Goal: Transaction & Acquisition: Purchase product/service

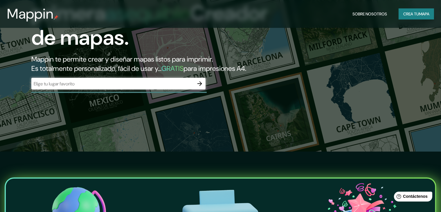
scroll to position [58, 0]
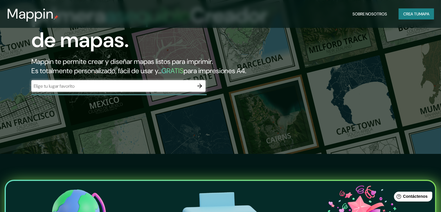
click at [85, 92] on div "​" at bounding box center [118, 86] width 174 height 12
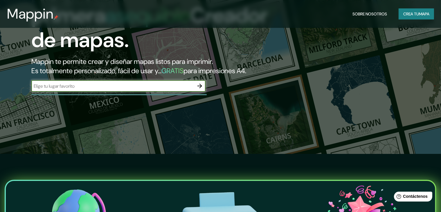
click at [120, 89] on input "text" at bounding box center [112, 86] width 163 height 7
type input "miraflores"
click at [412, 14] on font "Crea tu" at bounding box center [411, 13] width 16 height 5
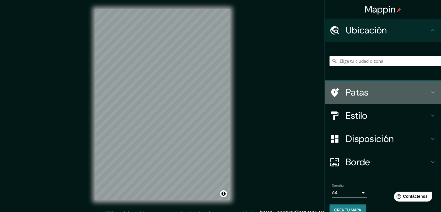
click at [361, 98] on font "Patas" at bounding box center [357, 92] width 23 height 12
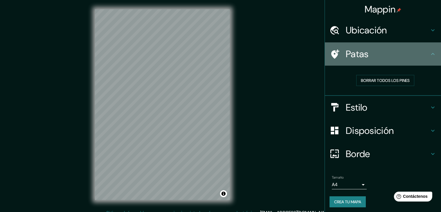
click at [357, 58] on font "Patas" at bounding box center [357, 54] width 23 height 12
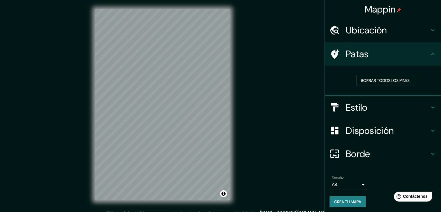
click at [374, 51] on h4 "Patas" at bounding box center [388, 54] width 84 height 12
click at [435, 54] on div "Patas" at bounding box center [383, 53] width 116 height 23
click at [430, 54] on icon at bounding box center [433, 54] width 7 height 7
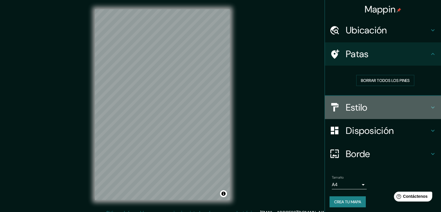
click at [353, 104] on font "Estilo" at bounding box center [357, 107] width 22 height 12
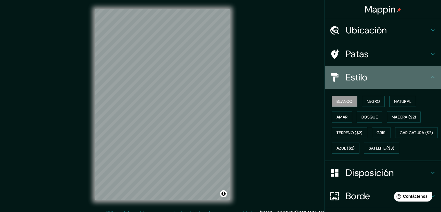
click at [358, 83] on font "Estilo" at bounding box center [357, 77] width 22 height 12
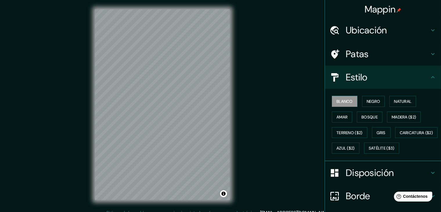
click at [431, 77] on icon at bounding box center [433, 77] width 7 height 7
click at [431, 53] on icon at bounding box center [433, 54] width 7 height 7
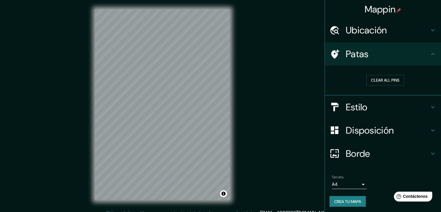
click at [356, 156] on font "Borde" at bounding box center [358, 154] width 24 height 12
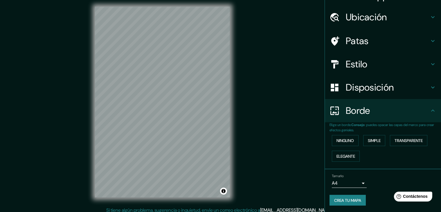
scroll to position [7, 0]
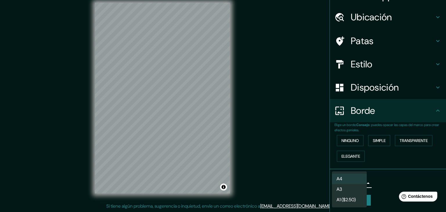
click at [357, 184] on body "Mappin Ubicación Patas Estilo Disposición Borde Elige un borde. Consejo : puede…" at bounding box center [223, 99] width 446 height 212
click at [354, 191] on li "A3" at bounding box center [349, 189] width 35 height 11
type input "a4"
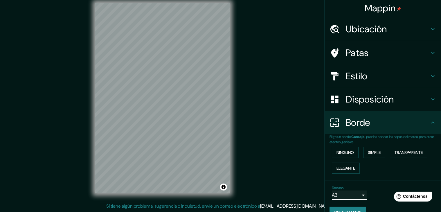
scroll to position [0, 0]
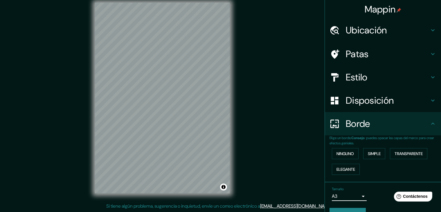
click at [360, 32] on font "Ubicación" at bounding box center [366, 30] width 41 height 12
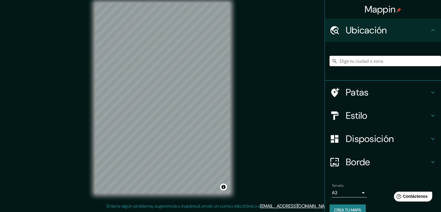
click at [372, 64] on input "Elige tu ciudad o zona" at bounding box center [386, 61] width 112 height 10
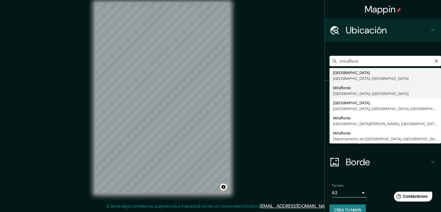
type input "[GEOGRAPHIC_DATA], [GEOGRAPHIC_DATA], [GEOGRAPHIC_DATA]"
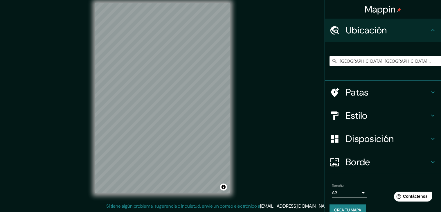
click at [361, 90] on font "Patas" at bounding box center [357, 92] width 23 height 12
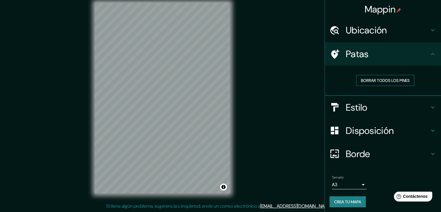
click at [369, 83] on font "Borrar todos los pines" at bounding box center [385, 80] width 49 height 5
click at [346, 105] on font "Estilo" at bounding box center [357, 107] width 22 height 12
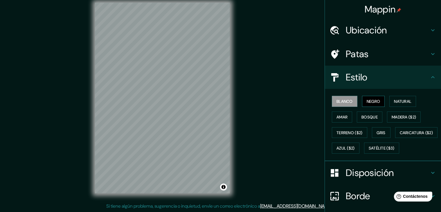
click at [374, 100] on font "Negro" at bounding box center [374, 101] width 14 height 5
click at [369, 116] on font "Bosque" at bounding box center [370, 116] width 16 height 5
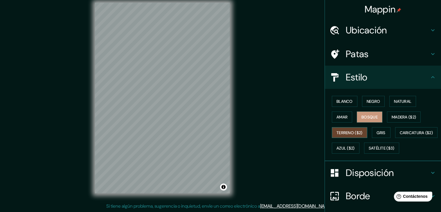
click at [348, 132] on font "Terreno ($2)" at bounding box center [350, 132] width 26 height 5
click at [365, 119] on font "Bosque" at bounding box center [370, 116] width 16 height 5
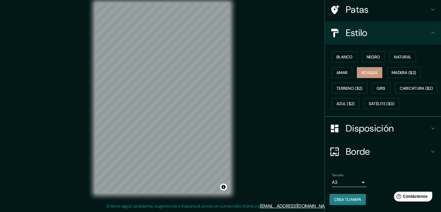
scroll to position [59, 0]
click at [336, 200] on font "Crea tu mapa" at bounding box center [347, 199] width 27 height 5
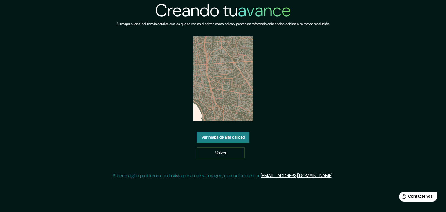
click at [235, 137] on font "Ver mapa de alta calidad" at bounding box center [223, 136] width 43 height 5
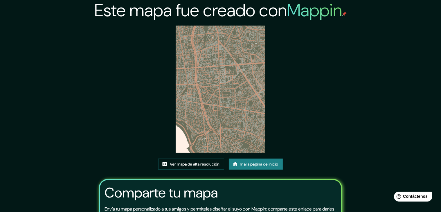
click at [223, 70] on img at bounding box center [221, 89] width 90 height 127
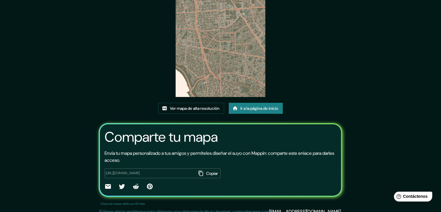
scroll to position [61, 0]
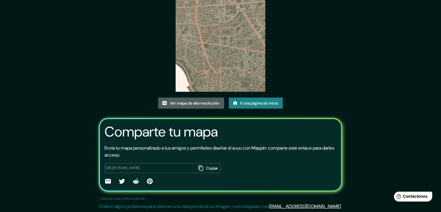
click at [214, 102] on font "Ver mapa de alta resolución" at bounding box center [195, 102] width 50 height 5
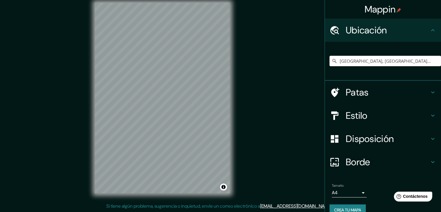
click at [351, 117] on font "Estilo" at bounding box center [357, 115] width 22 height 12
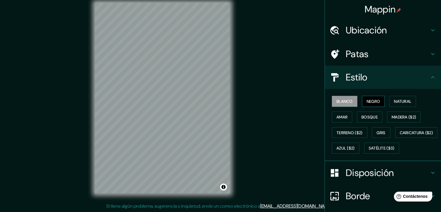
click at [371, 102] on font "Negro" at bounding box center [374, 101] width 14 height 5
click at [400, 100] on font "Natural" at bounding box center [402, 101] width 17 height 5
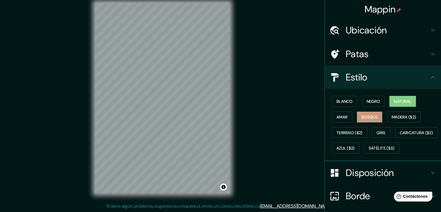
click at [376, 113] on button "Bosque" at bounding box center [370, 117] width 26 height 11
click at [357, 133] on font "Terreno ($2)" at bounding box center [350, 132] width 26 height 5
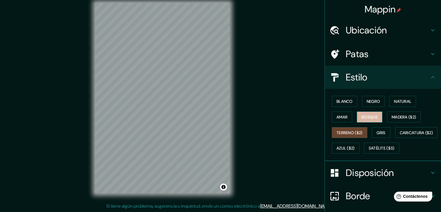
click at [369, 119] on font "Bosque" at bounding box center [370, 116] width 16 height 5
click at [343, 120] on font "Amar" at bounding box center [342, 117] width 11 height 8
click at [343, 130] on font "Terreno ($2)" at bounding box center [350, 132] width 26 height 5
click at [400, 135] on font "Caricatura ($2)" at bounding box center [416, 132] width 33 height 5
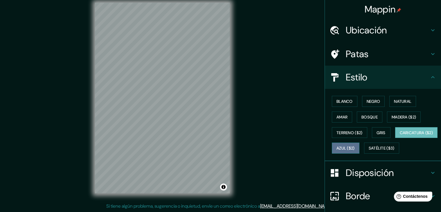
click at [360, 151] on button "Azul ($2)" at bounding box center [346, 148] width 28 height 11
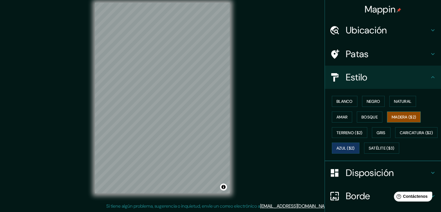
click at [409, 112] on button "Madera ($2)" at bounding box center [404, 117] width 34 height 11
click at [407, 104] on font "Natural" at bounding box center [402, 101] width 17 height 5
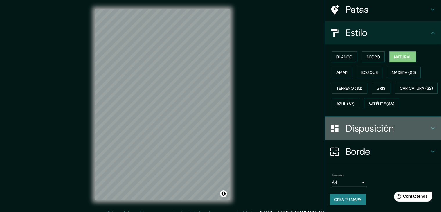
click at [373, 132] on font "Disposición" at bounding box center [370, 128] width 48 height 12
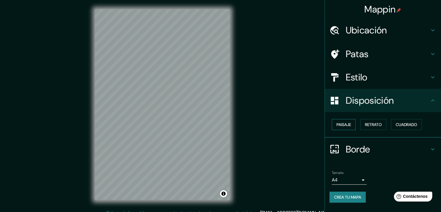
click at [345, 123] on font "Paisaje" at bounding box center [344, 124] width 15 height 5
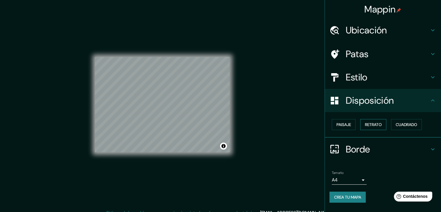
click at [376, 126] on font "Retrato" at bounding box center [373, 124] width 17 height 5
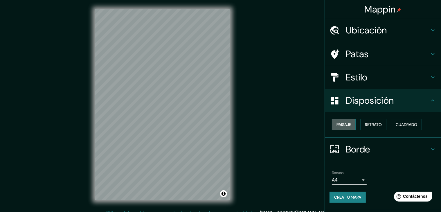
click at [340, 126] on font "Paisaje" at bounding box center [344, 124] width 15 height 5
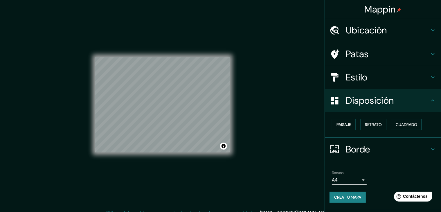
click at [411, 128] on font "Cuadrado" at bounding box center [406, 125] width 21 height 8
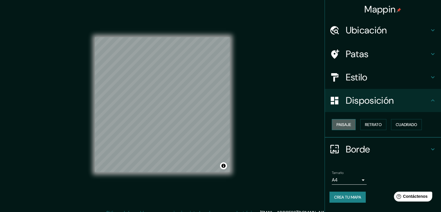
click at [354, 128] on button "Paisaje" at bounding box center [344, 124] width 24 height 11
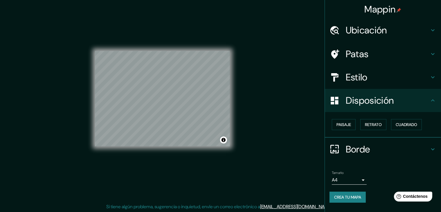
scroll to position [7, 0]
click at [358, 179] on body "Mappin Ubicación Miraflores, Provincia de Lima, Perú Patas Estilo Disposición P…" at bounding box center [220, 99] width 441 height 212
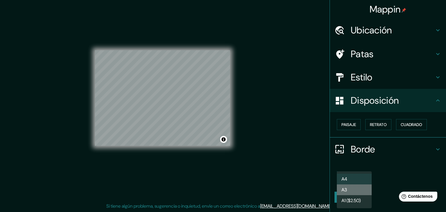
click at [357, 192] on li "A3" at bounding box center [354, 189] width 35 height 11
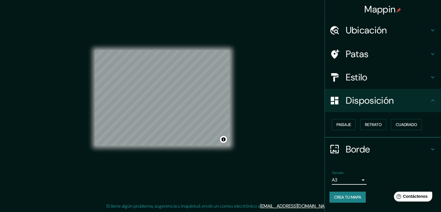
click at [347, 150] on font "Borde" at bounding box center [358, 149] width 24 height 12
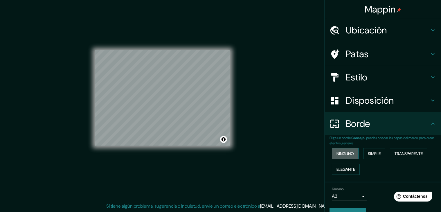
click at [351, 152] on button "Ninguno" at bounding box center [345, 153] width 27 height 11
click at [350, 166] on font "Elegante" at bounding box center [346, 170] width 19 height 8
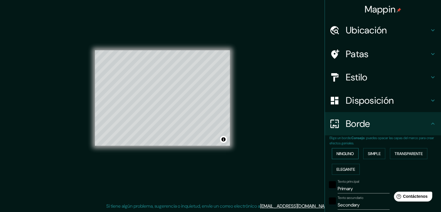
click at [343, 157] on font "Ninguno" at bounding box center [345, 154] width 17 height 8
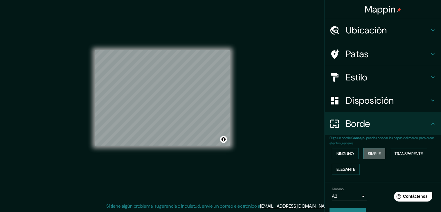
click at [372, 154] on font "Simple" at bounding box center [374, 153] width 13 height 5
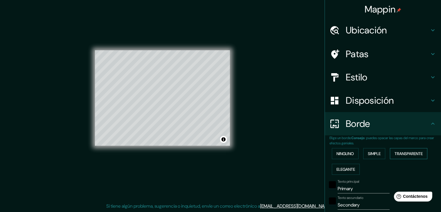
click at [402, 154] on font "Transparente" at bounding box center [409, 153] width 28 height 5
click at [325, 154] on div "Elige un borde. Consejo : puedes opacar las capas del marco para crear efectos …" at bounding box center [383, 211] width 116 height 153
click at [341, 155] on font "Ninguno" at bounding box center [345, 153] width 17 height 5
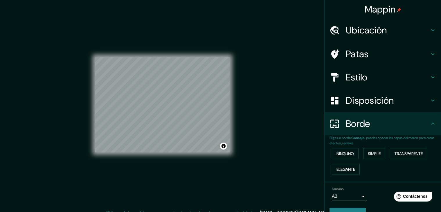
scroll to position [0, 0]
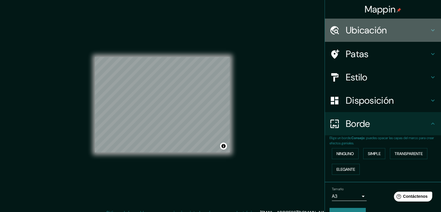
click at [369, 24] on font "Ubicación" at bounding box center [366, 30] width 41 height 12
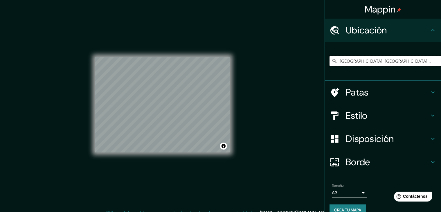
click at [365, 60] on input "[GEOGRAPHIC_DATA], [GEOGRAPHIC_DATA], [GEOGRAPHIC_DATA]" at bounding box center [386, 61] width 112 height 10
click at [385, 60] on input "[GEOGRAPHIC_DATA], [GEOGRAPHIC_DATA], [GEOGRAPHIC_DATA]" at bounding box center [386, 61] width 112 height 10
click at [394, 63] on input "[GEOGRAPHIC_DATA], [GEOGRAPHIC_DATA], [GEOGRAPHIC_DATA]" at bounding box center [386, 61] width 112 height 10
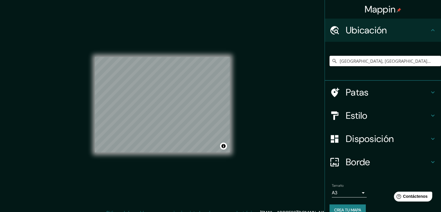
click at [394, 63] on input "[GEOGRAPHIC_DATA], [GEOGRAPHIC_DATA], [GEOGRAPHIC_DATA]" at bounding box center [386, 61] width 112 height 10
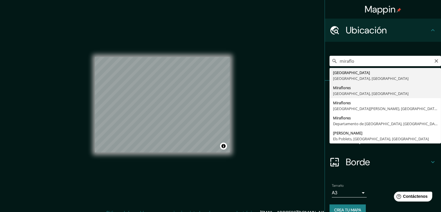
type input "[GEOGRAPHIC_DATA], [GEOGRAPHIC_DATA], [GEOGRAPHIC_DATA]"
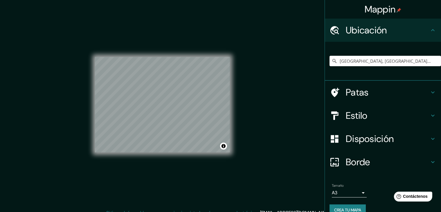
click at [356, 96] on font "Patas" at bounding box center [357, 92] width 23 height 12
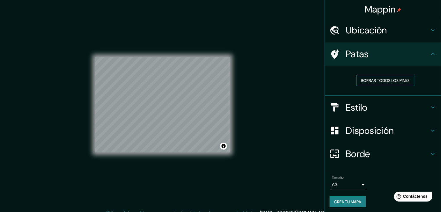
click at [376, 82] on font "Borrar todos los pines" at bounding box center [385, 80] width 49 height 5
click at [368, 131] on font "Disposición" at bounding box center [370, 131] width 48 height 12
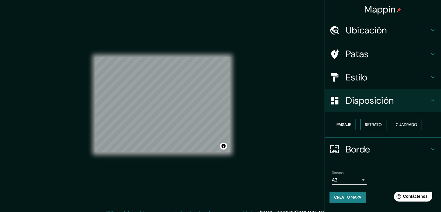
click at [377, 125] on font "Retrato" at bounding box center [373, 124] width 17 height 5
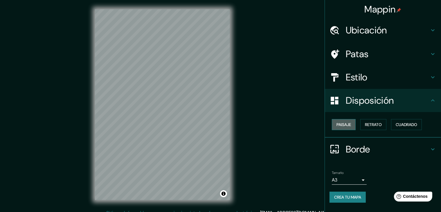
click at [348, 125] on font "Paisaje" at bounding box center [344, 124] width 15 height 5
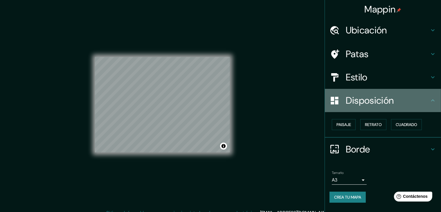
click at [391, 107] on div "Disposición" at bounding box center [383, 100] width 116 height 23
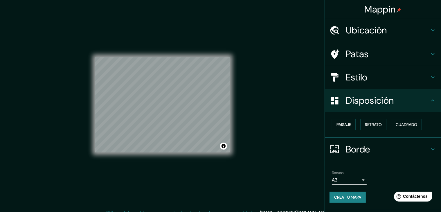
click at [433, 150] on icon at bounding box center [433, 149] width 7 height 7
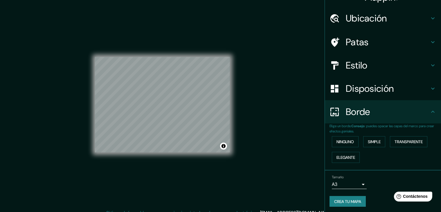
scroll to position [13, 0]
